Goal: Task Accomplishment & Management: Use online tool/utility

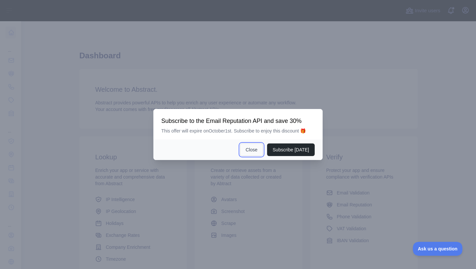
click at [251, 145] on button "Close" at bounding box center [251, 149] width 23 height 13
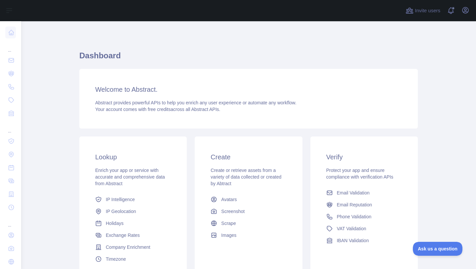
click at [289, 134] on div "Lookup Enrich your app or service with accurate and comprehensive data from Abs…" at bounding box center [248, 208] width 347 height 152
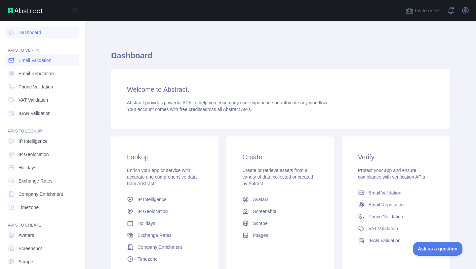
click at [29, 63] on span "Email Validation" at bounding box center [35, 60] width 33 height 7
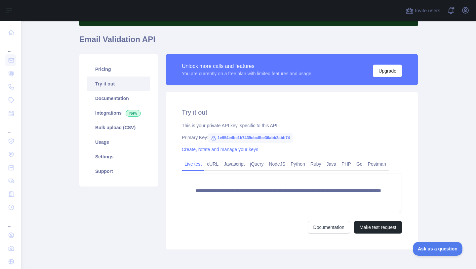
scroll to position [47, 0]
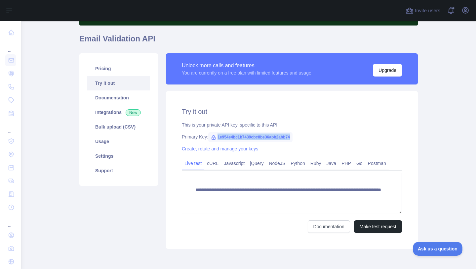
drag, startPoint x: 218, startPoint y: 136, endPoint x: 300, endPoint y: 136, distance: 81.7
click at [293, 136] on span "1e954e4bc1b7439cbc8be36abb2abb74" at bounding box center [250, 137] width 84 height 10
copy span "1e954e4bc1b7439cbc8be36abb2abb74"
